Goal: Task Accomplishment & Management: Manage account settings

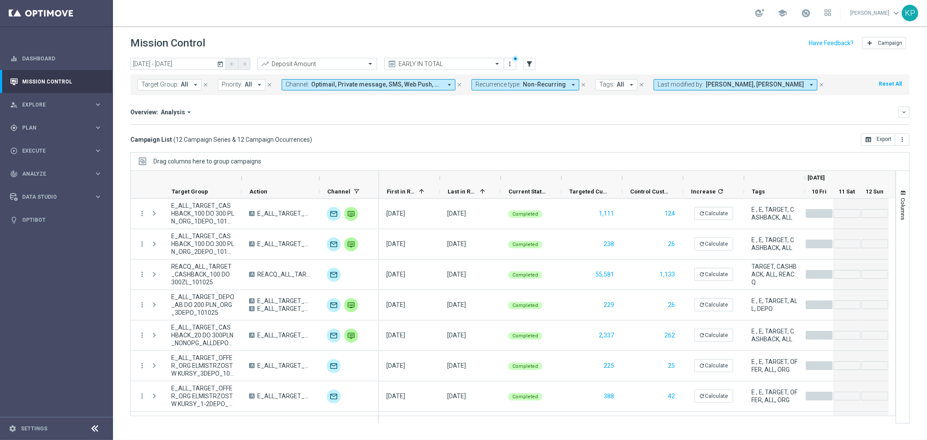
click at [555, 125] on mini-dashboard "Overview: Analysis arrow_drop_down keyboard_arrow_down Increase In Deposit Amou…" at bounding box center [519, 114] width 779 height 38
drag, startPoint x: 246, startPoint y: 102, endPoint x: 17, endPoint y: 30, distance: 239.3
click at [242, 102] on mini-dashboard "Overview: Analysis arrow_drop_down keyboard_arrow_down Increase In Deposit Amou…" at bounding box center [519, 114] width 779 height 38
click at [527, 83] on span "Non-Recurring" at bounding box center [544, 84] width 43 height 7
click at [492, 146] on label "Recurring" at bounding box center [496, 146] width 22 height 5
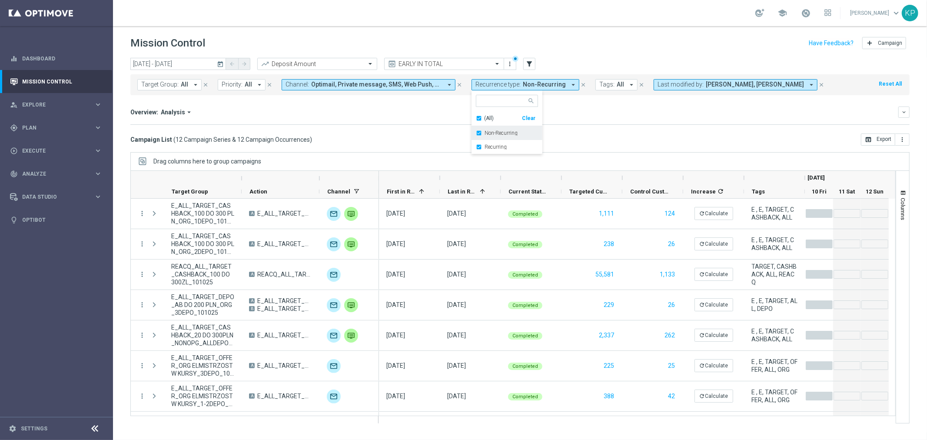
click at [490, 135] on label "Non-Recurring" at bounding box center [501, 132] width 33 height 5
click at [381, 114] on div "Overview: Analysis arrow_drop_down" at bounding box center [514, 112] width 768 height 8
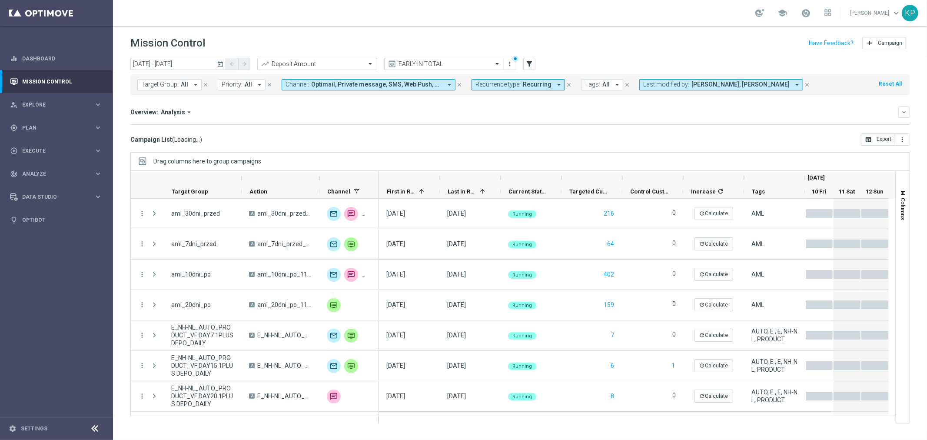
click at [222, 63] on icon "today" at bounding box center [221, 64] width 8 height 8
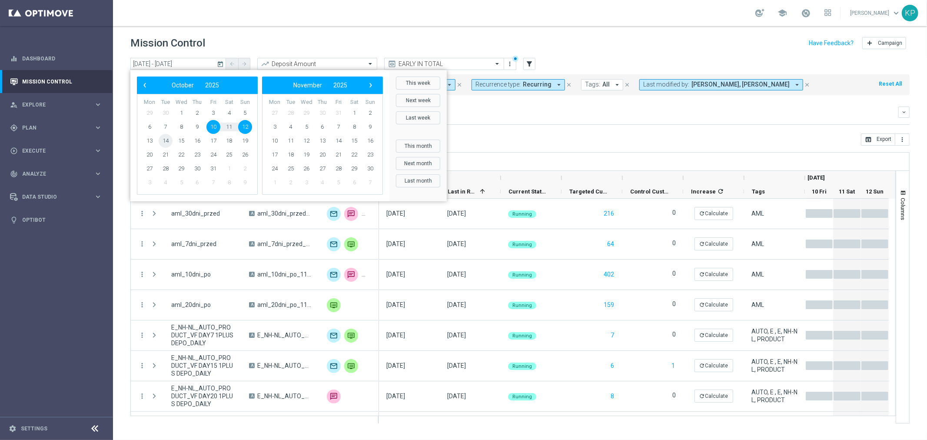
click at [163, 137] on span "14" at bounding box center [166, 141] width 14 height 14
click at [163, 136] on span "14" at bounding box center [166, 141] width 14 height 14
type input "14 Oct 2025 - 14 Oct 2025"
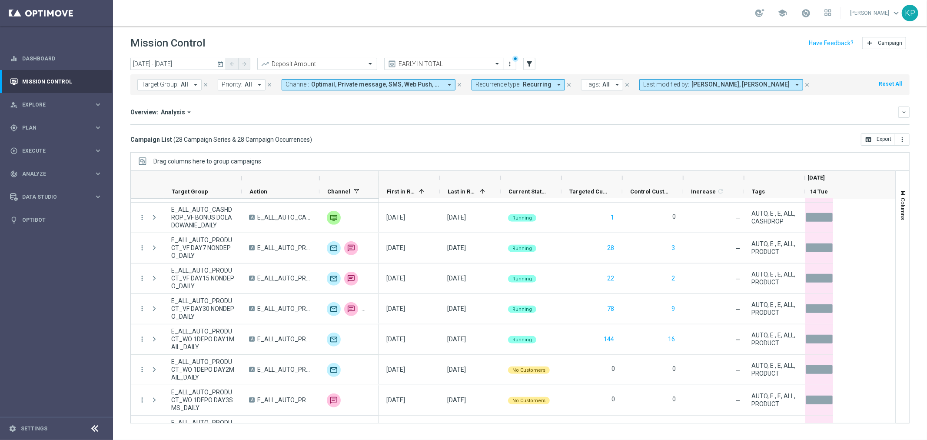
scroll to position [579, 0]
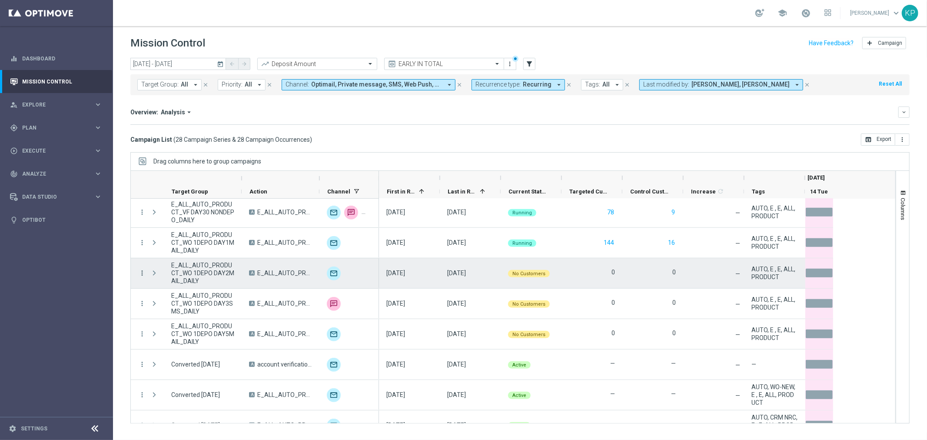
click at [142, 269] on icon "more_vert" at bounding box center [142, 273] width 8 height 8
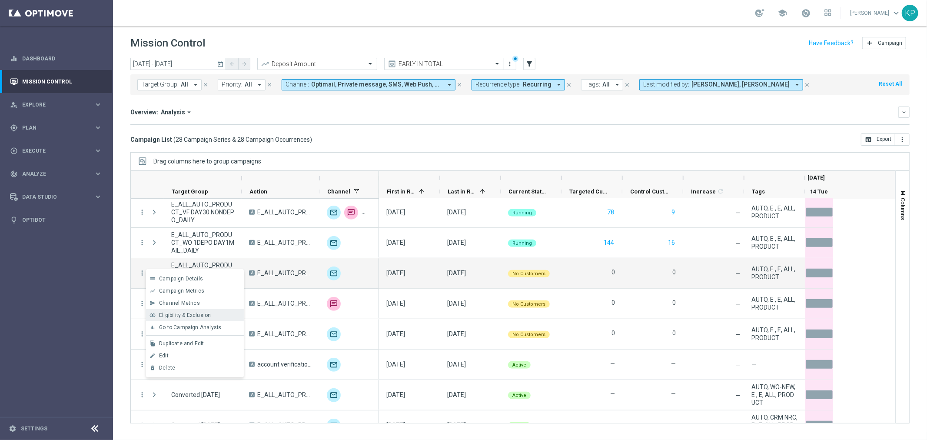
click at [196, 315] on span "Eligibility & Exclusion" at bounding box center [185, 315] width 52 height 6
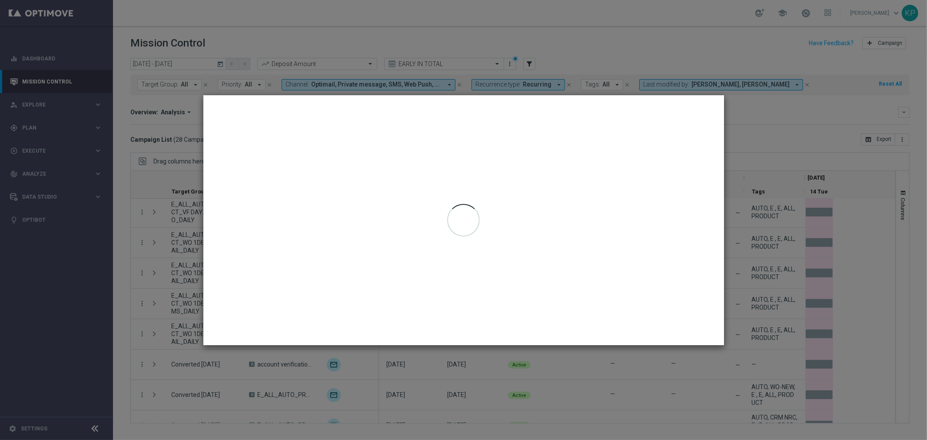
type input "14 Oct 2025 - 14 Oct 2025"
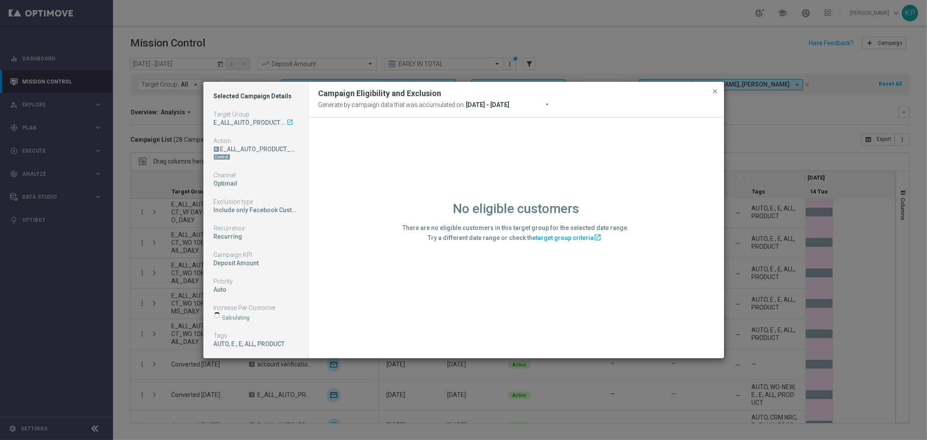
click at [719, 90] on button "close" at bounding box center [715, 91] width 9 height 10
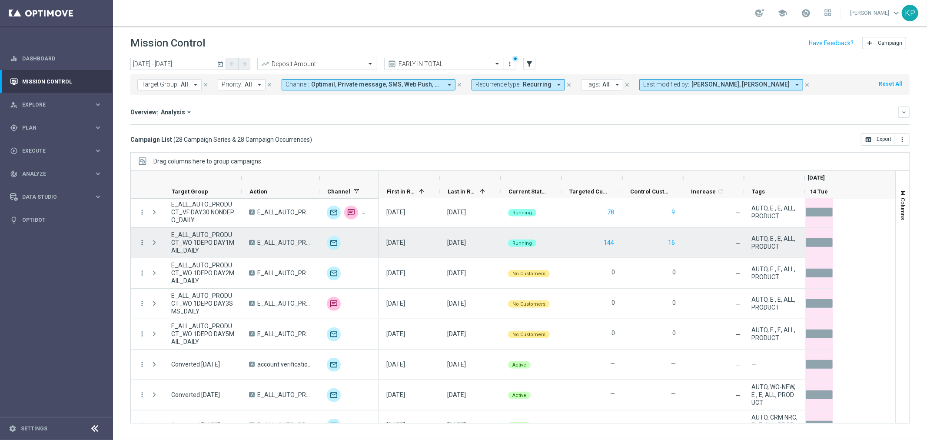
click at [144, 241] on icon "more_vert" at bounding box center [142, 243] width 8 height 8
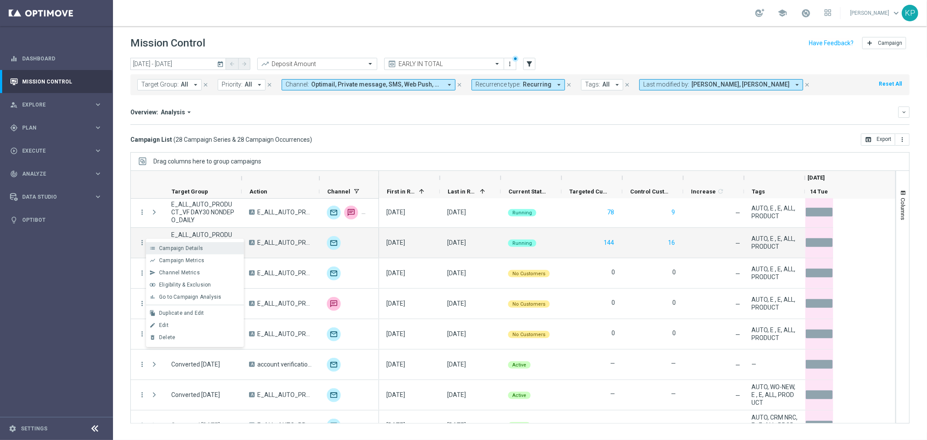
click at [161, 245] on span "Campaign Details" at bounding box center [181, 248] width 44 height 6
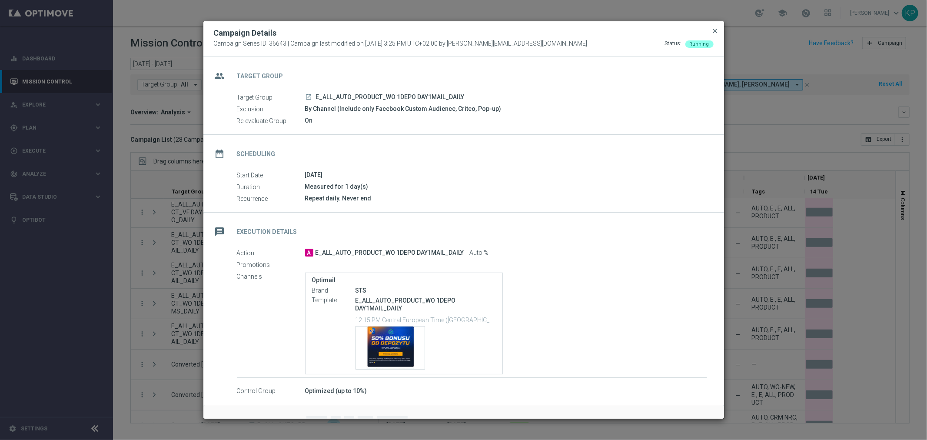
click at [715, 33] on span "close" at bounding box center [715, 30] width 7 height 7
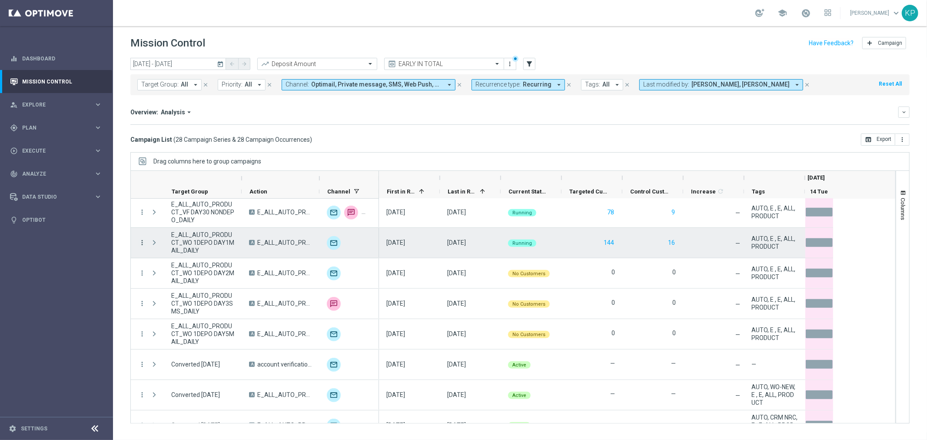
click at [143, 244] on icon "more_vert" at bounding box center [142, 243] width 8 height 8
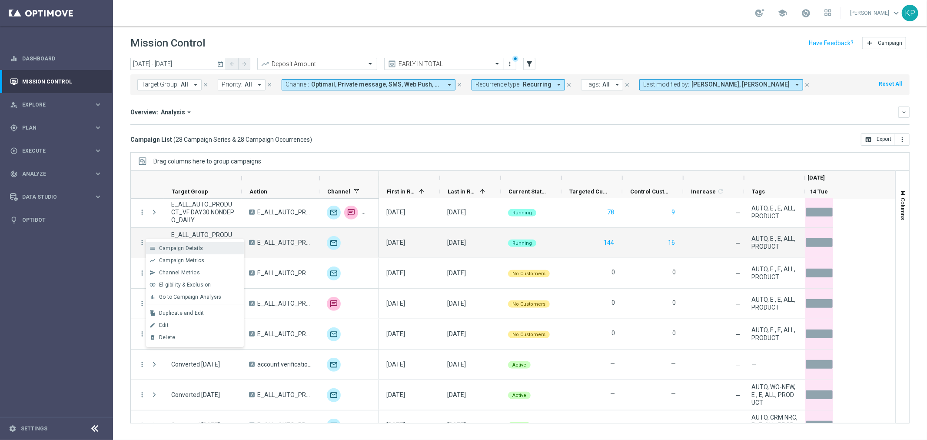
click at [156, 247] on div "list" at bounding box center [152, 248] width 13 height 6
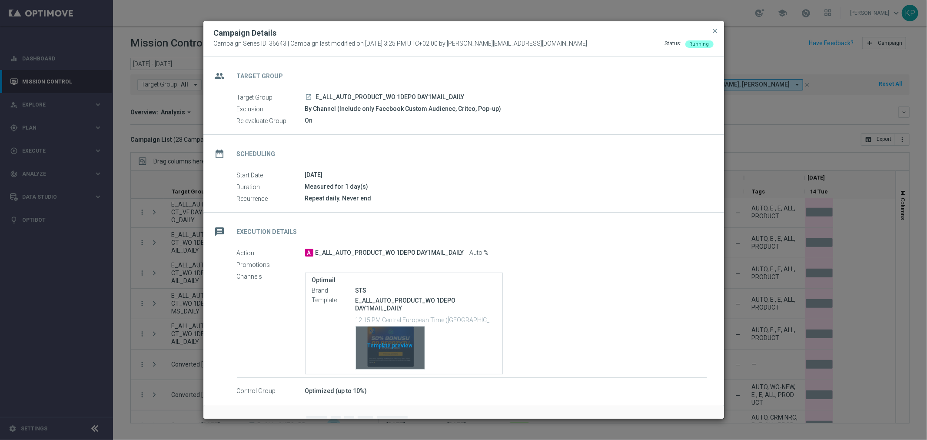
click at [412, 329] on div "Template preview" at bounding box center [390, 347] width 69 height 43
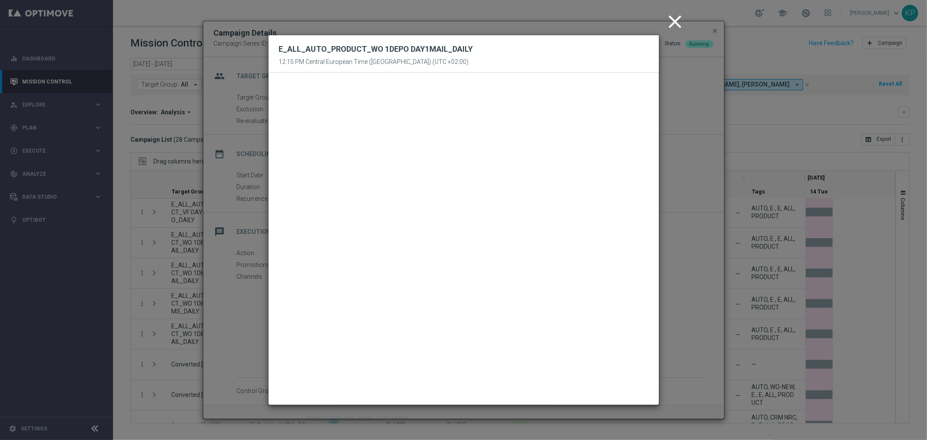
click at [674, 24] on icon "close" at bounding box center [675, 22] width 22 height 22
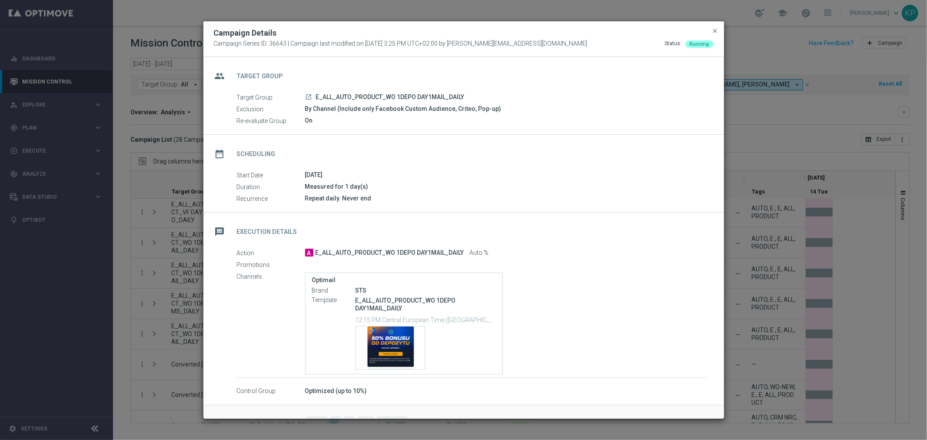
click at [307, 93] on icon "launch" at bounding box center [308, 96] width 7 height 7
click at [714, 28] on span "close" at bounding box center [715, 30] width 7 height 7
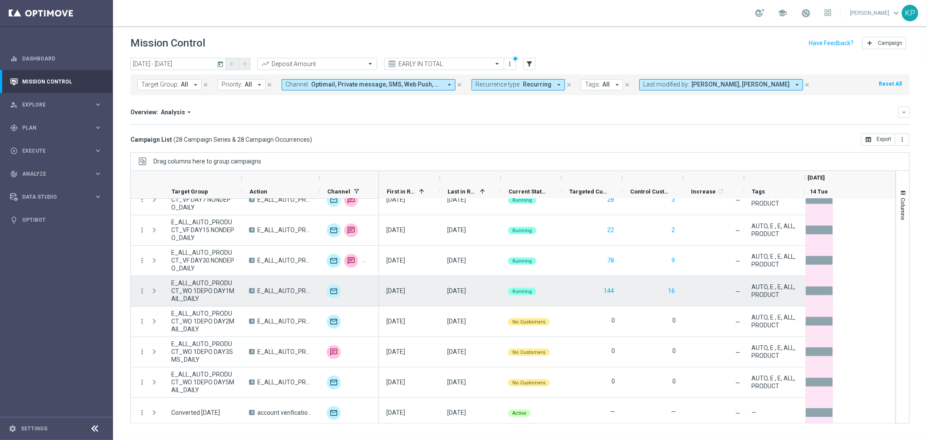
scroll to position [483, 0]
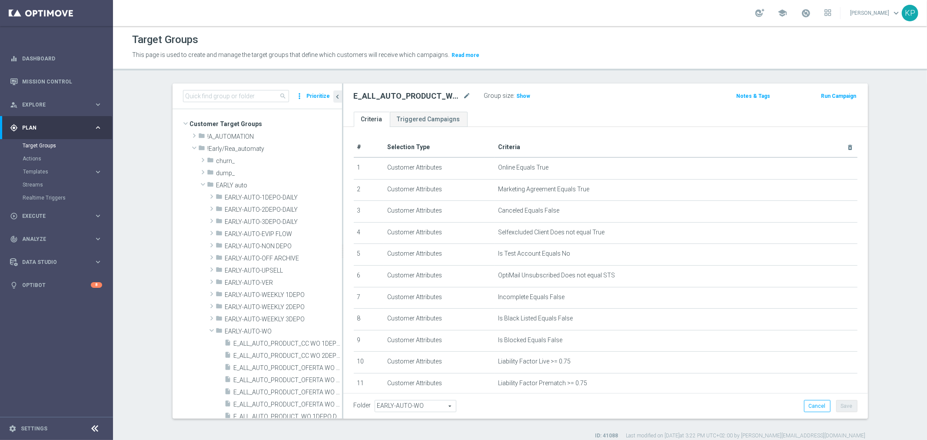
click at [571, 38] on div "Target Groups" at bounding box center [520, 39] width 776 height 17
click at [514, 48] on div "This page is used to create and manage the target groups that define which cust…" at bounding box center [421, 55] width 591 height 14
click at [517, 95] on span "Show" at bounding box center [524, 96] width 14 height 6
click at [633, 37] on div "Target Groups" at bounding box center [520, 39] width 776 height 17
click at [270, 93] on input at bounding box center [236, 96] width 106 height 12
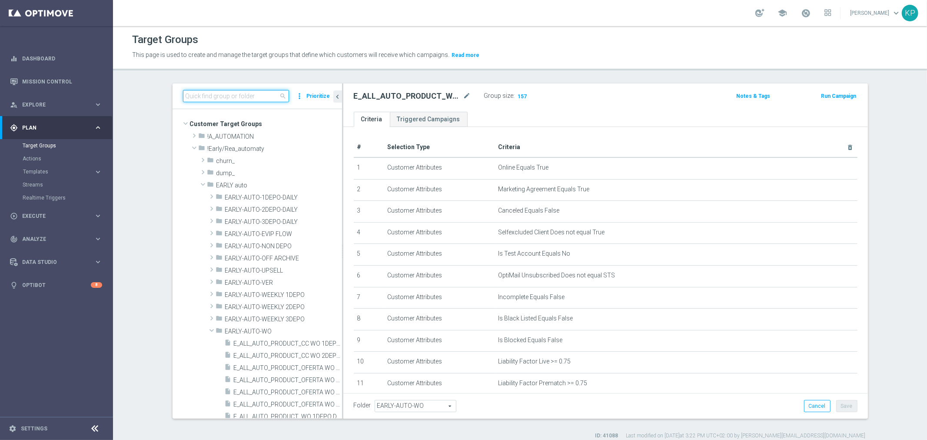
paste input "E_ALL_AUTO_PRODUCT_WO 1DEPO DAY7SMS_DAILY"
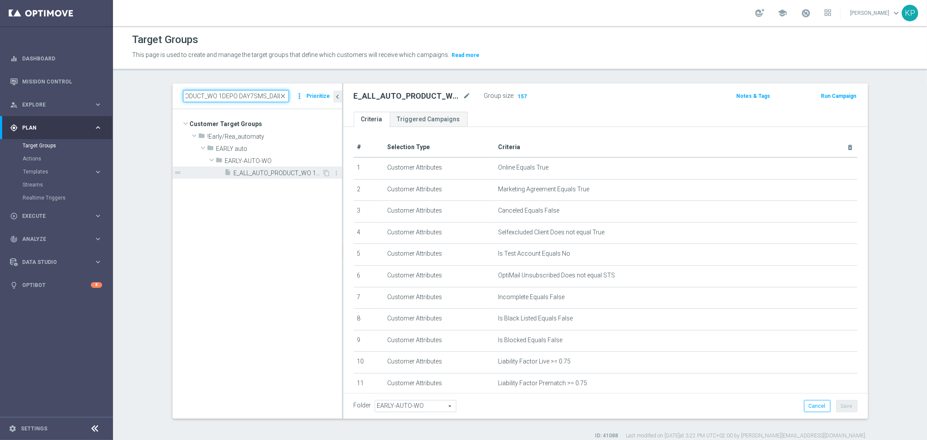
type input "E_ALL_AUTO_PRODUCT_WO 1DEPO DAY7SMS_DAILY"
click at [276, 171] on span "E_ALL_AUTO_PRODUCT_WO 1DEPO DAY7SMS_DAILY" at bounding box center [278, 172] width 89 height 7
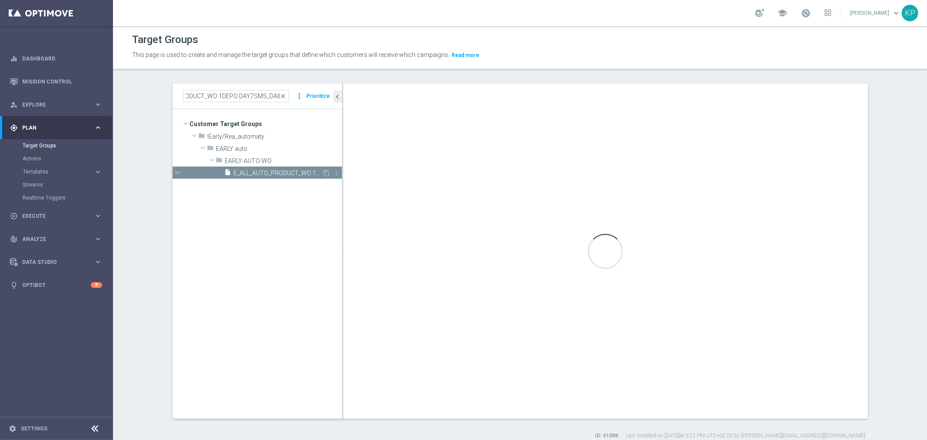
scroll to position [0, 0]
checkbox input "false"
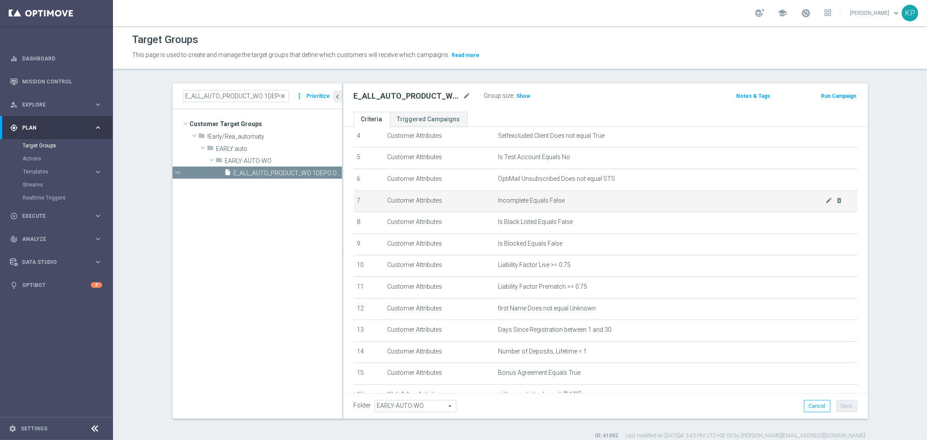
scroll to position [193, 0]
